Goal: Information Seeking & Learning: Learn about a topic

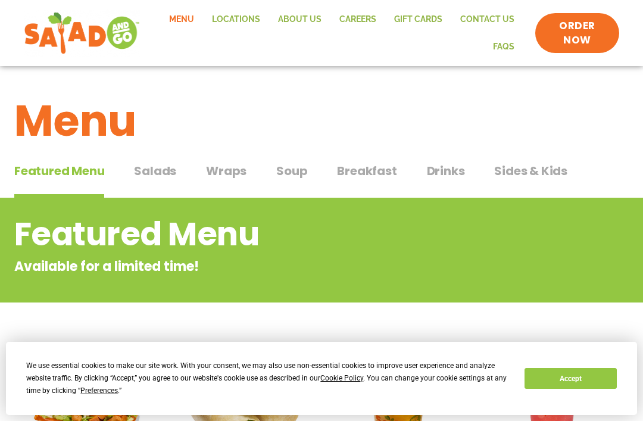
click at [230, 174] on span "Wraps" at bounding box center [226, 171] width 40 height 18
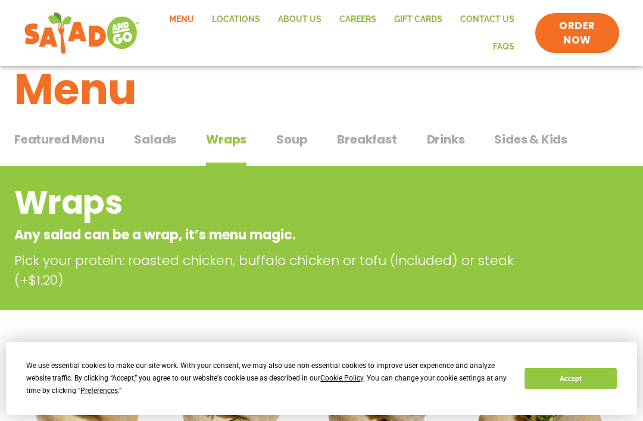
scroll to position [32, 0]
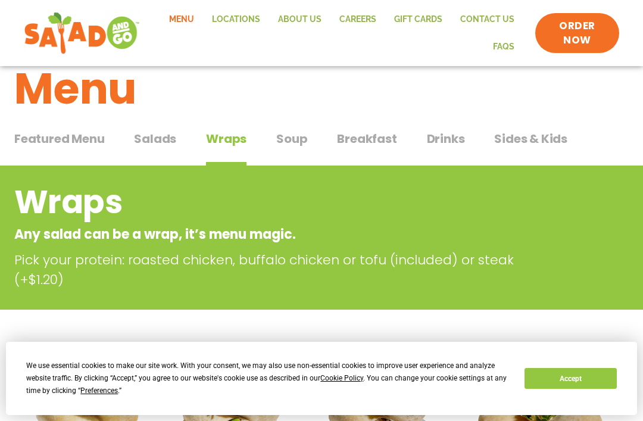
click at [302, 140] on span "Soup" at bounding box center [291, 139] width 31 height 18
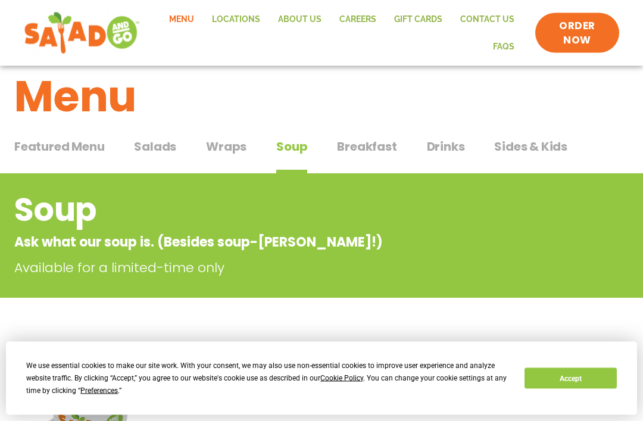
click at [229, 150] on span "Wraps" at bounding box center [226, 147] width 40 height 18
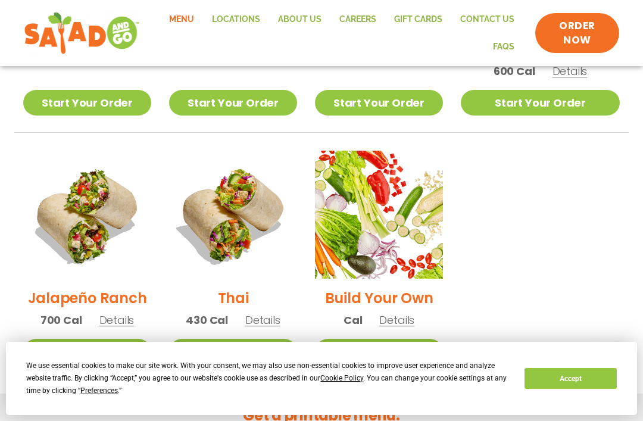
scroll to position [788, 0]
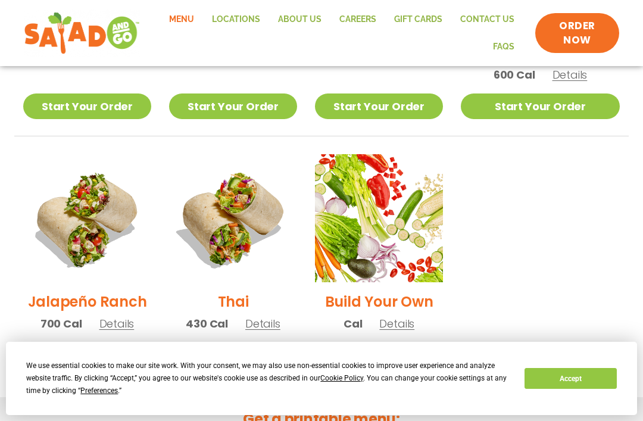
click at [269, 316] on span "Details" at bounding box center [262, 323] width 35 height 15
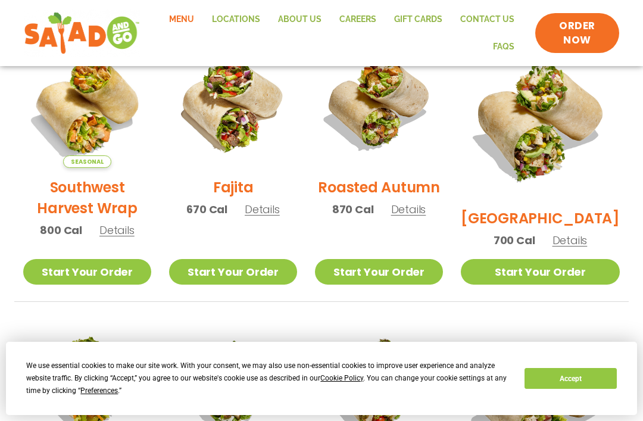
scroll to position [338, 0]
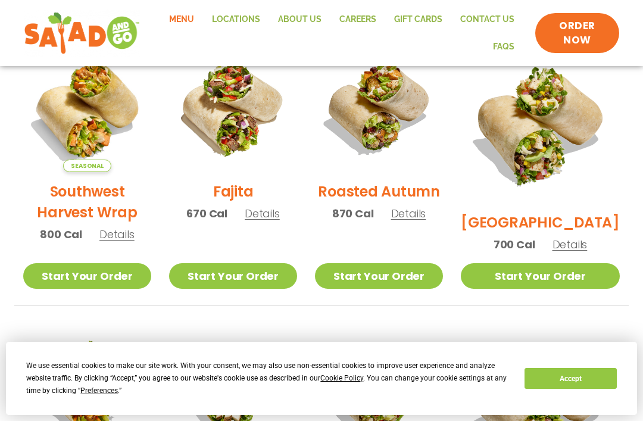
click at [278, 218] on span "Details" at bounding box center [262, 213] width 35 height 15
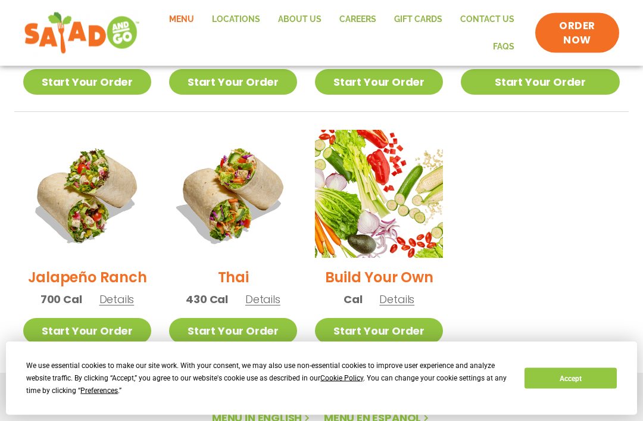
scroll to position [809, 0]
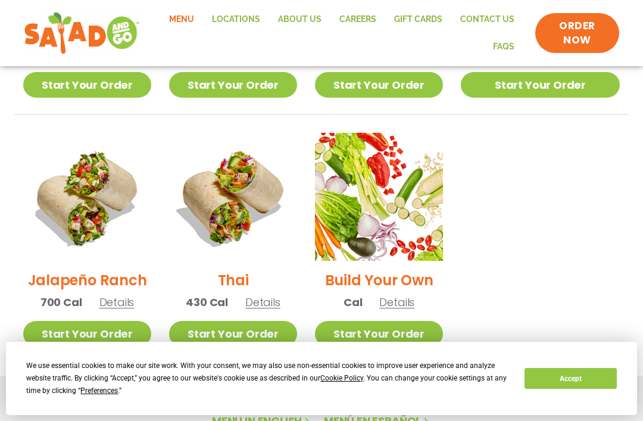
click at [277, 295] on span "Details" at bounding box center [262, 302] width 35 height 15
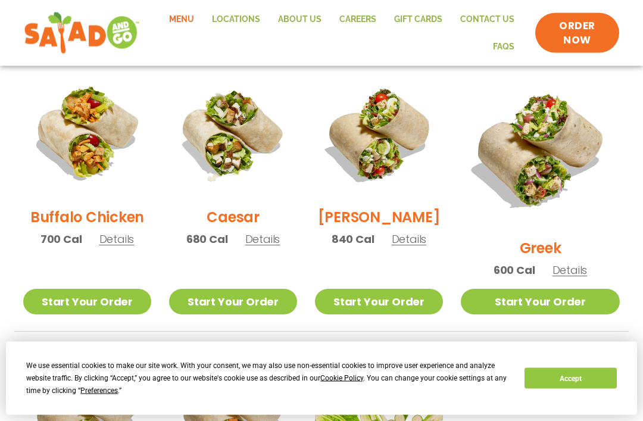
scroll to position [594, 0]
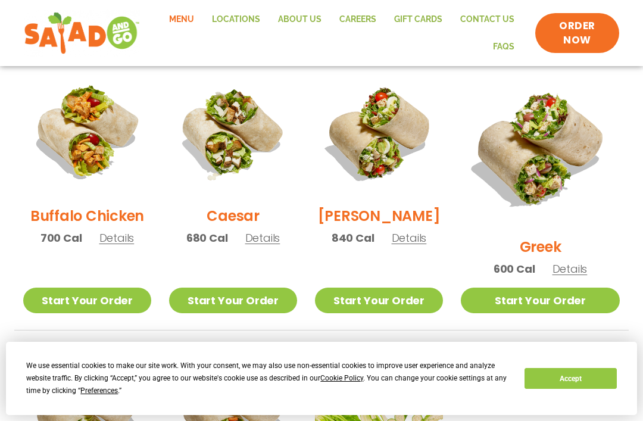
click at [118, 242] on span "Details" at bounding box center [116, 237] width 35 height 15
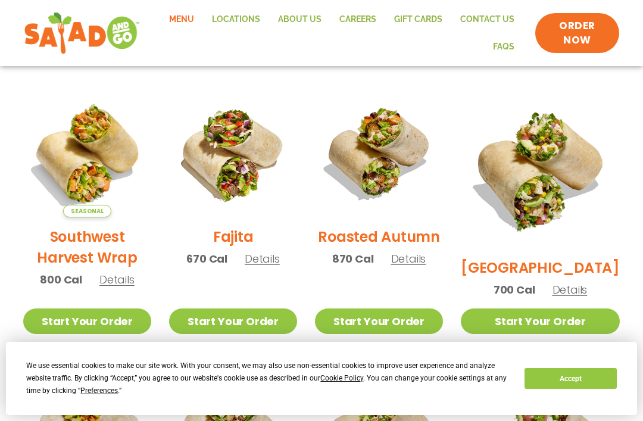
scroll to position [293, 0]
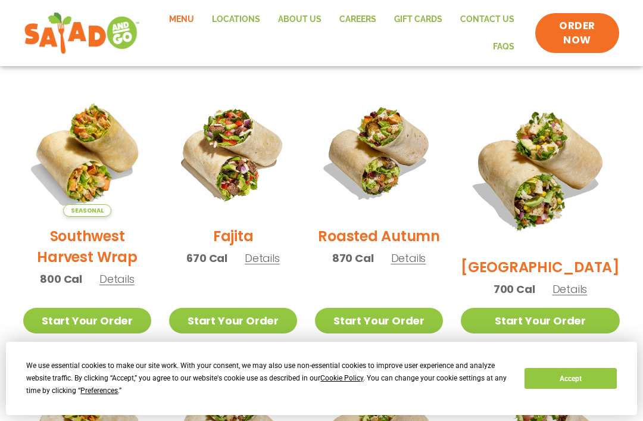
click at [123, 284] on span "Details" at bounding box center [116, 278] width 35 height 15
click at [124, 286] on span "Details" at bounding box center [116, 278] width 35 height 15
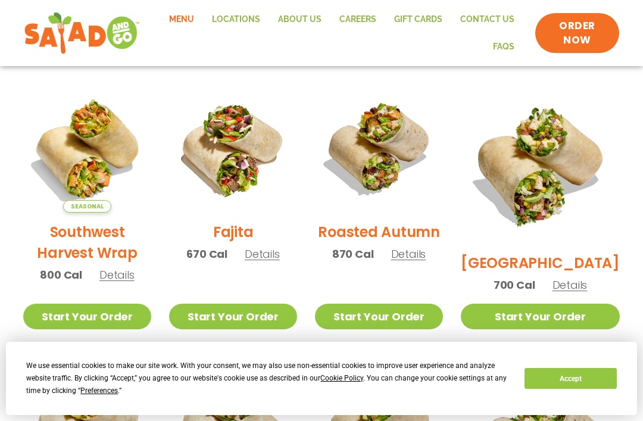
scroll to position [314, 0]
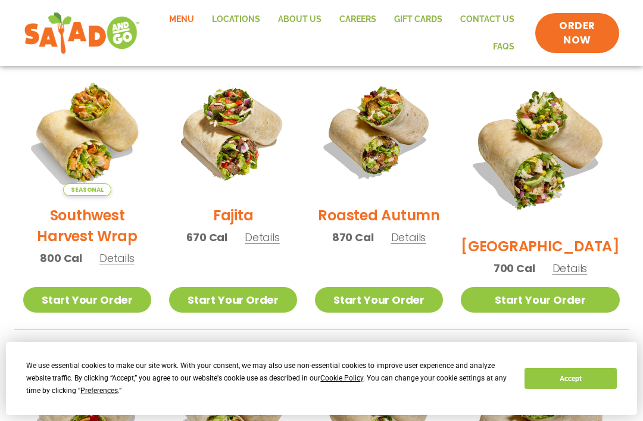
click at [264, 252] on div "Fajita 670 Cal Details" at bounding box center [233, 162] width 128 height 188
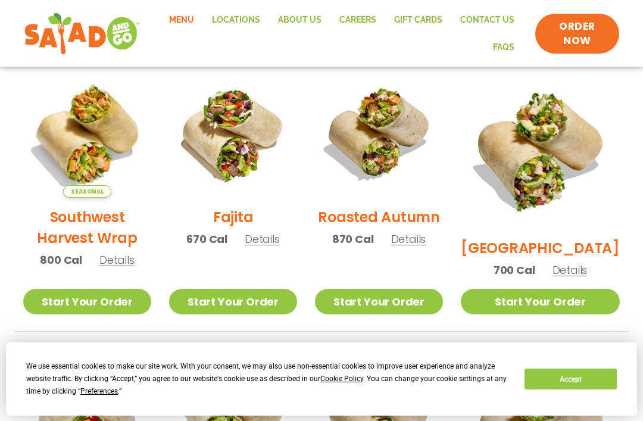
scroll to position [313, 0]
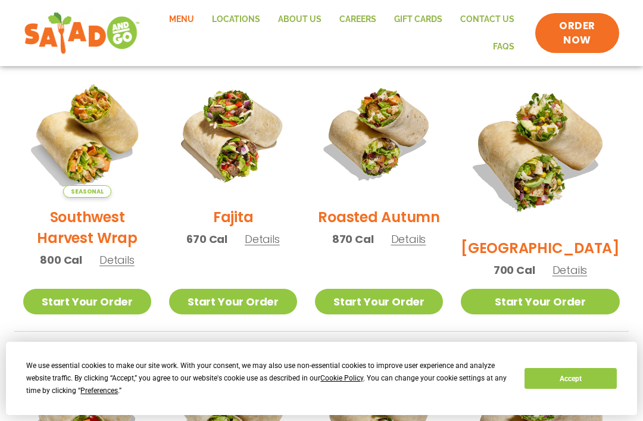
click at [576, 263] on span "Details" at bounding box center [569, 270] width 35 height 15
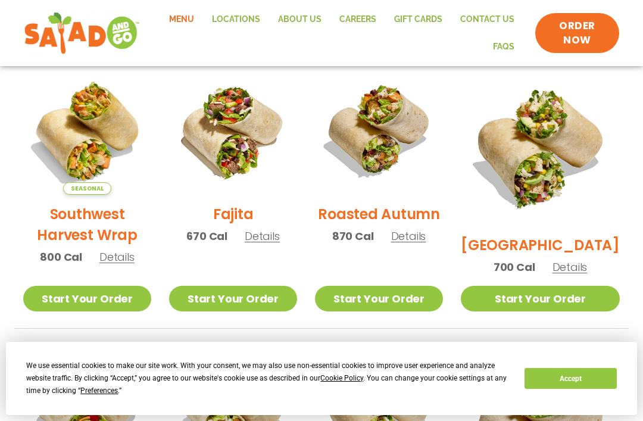
scroll to position [325, 0]
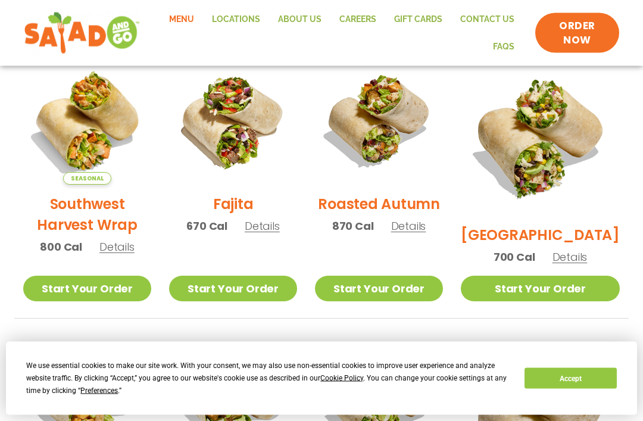
click at [582, 250] on span "Details" at bounding box center [569, 257] width 35 height 15
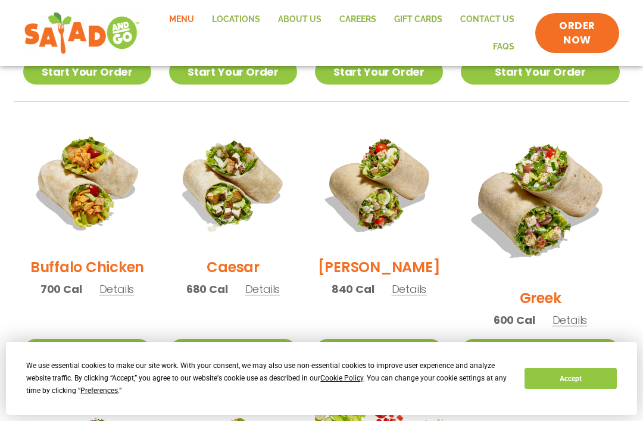
scroll to position [577, 0]
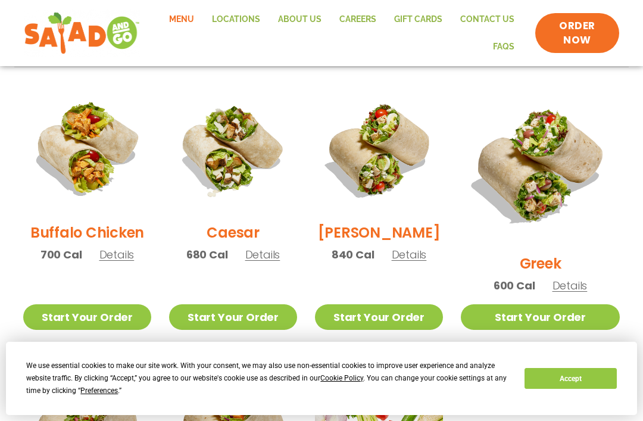
click at [583, 278] on span "Details" at bounding box center [569, 285] width 35 height 15
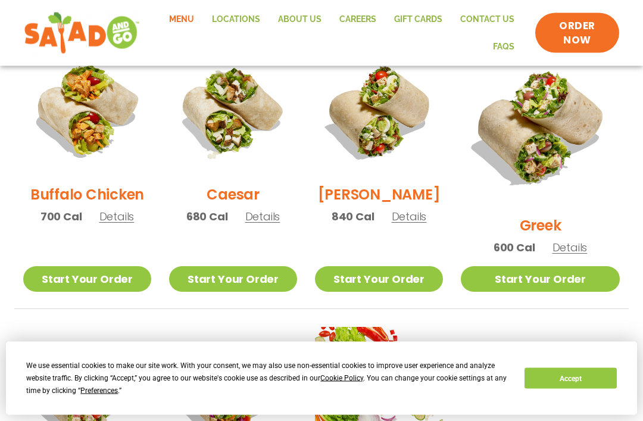
scroll to position [615, 0]
click at [129, 224] on p "700 Cal Details" at bounding box center [87, 216] width 94 height 16
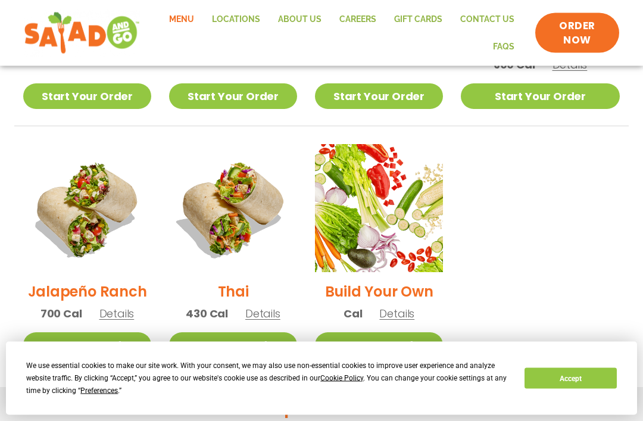
scroll to position [798, 0]
click at [123, 306] on span "Details" at bounding box center [116, 313] width 35 height 15
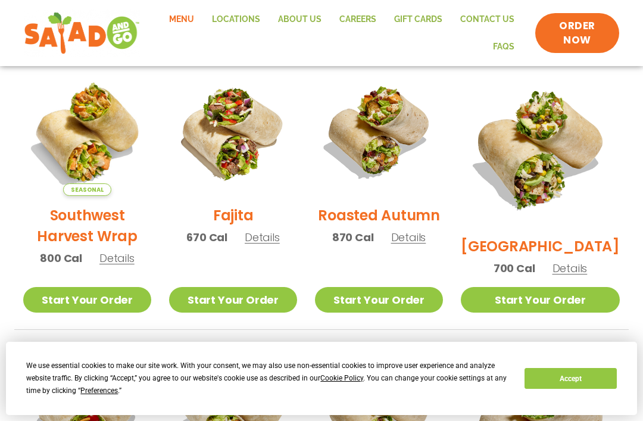
scroll to position [299, 0]
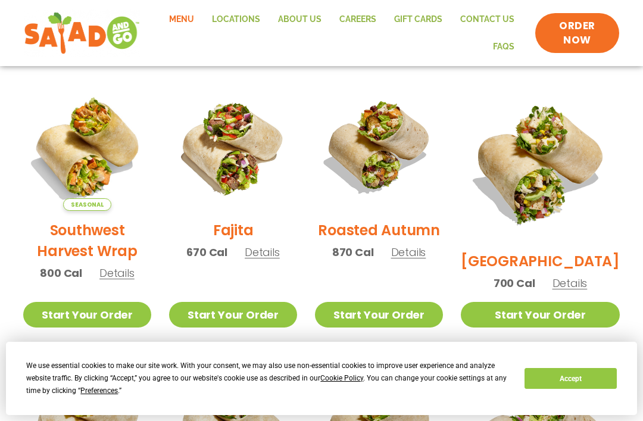
click at [274, 256] on span "Details" at bounding box center [262, 252] width 35 height 15
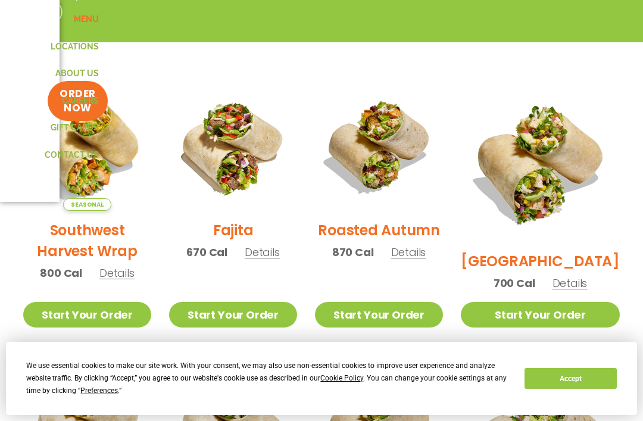
scroll to position [299, 0]
